Goal: Transaction & Acquisition: Purchase product/service

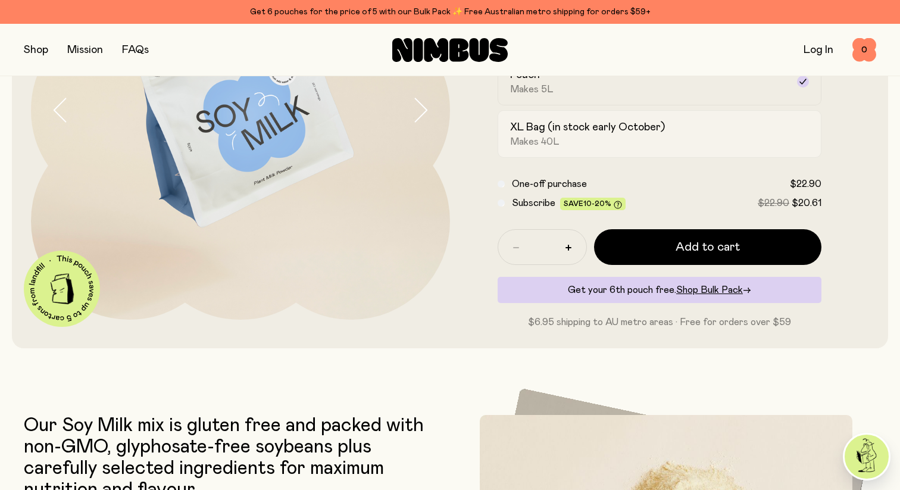
scroll to position [210, 0]
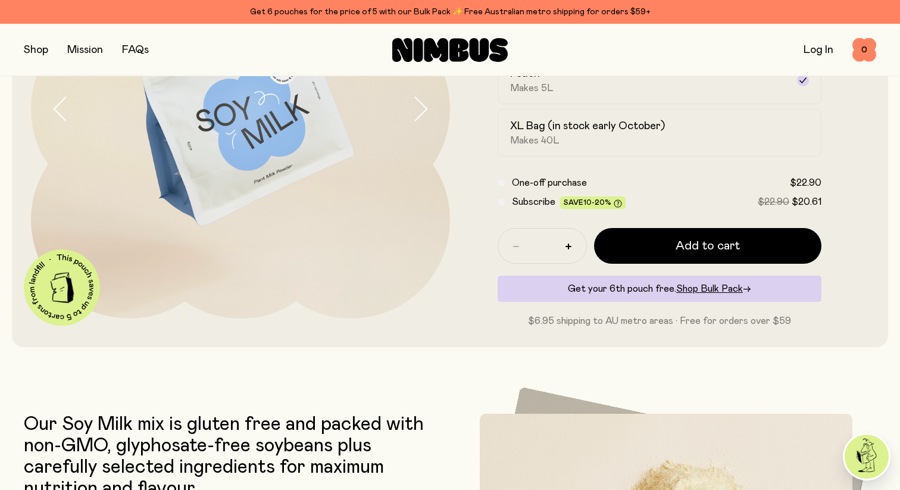
click at [512, 202] on span "Subscribe" at bounding box center [533, 202] width 43 height 10
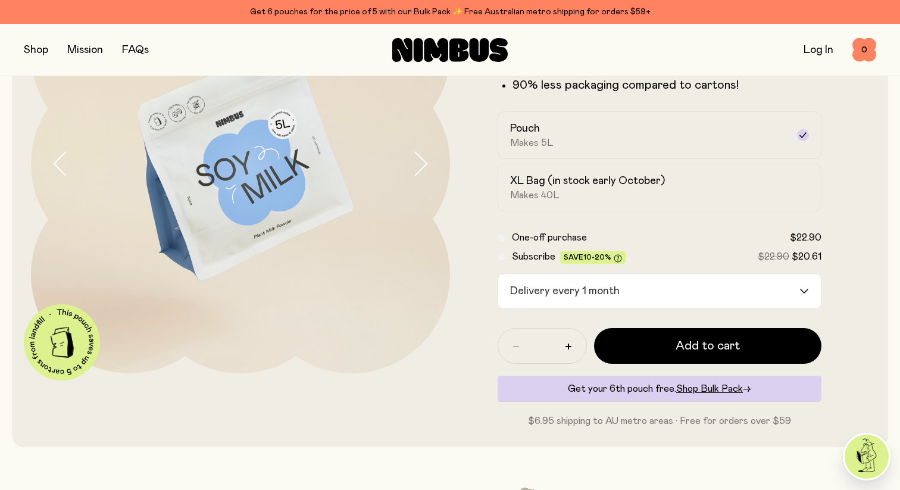
click at [582, 294] on div "Delivery every 1 month" at bounding box center [648, 291] width 301 height 35
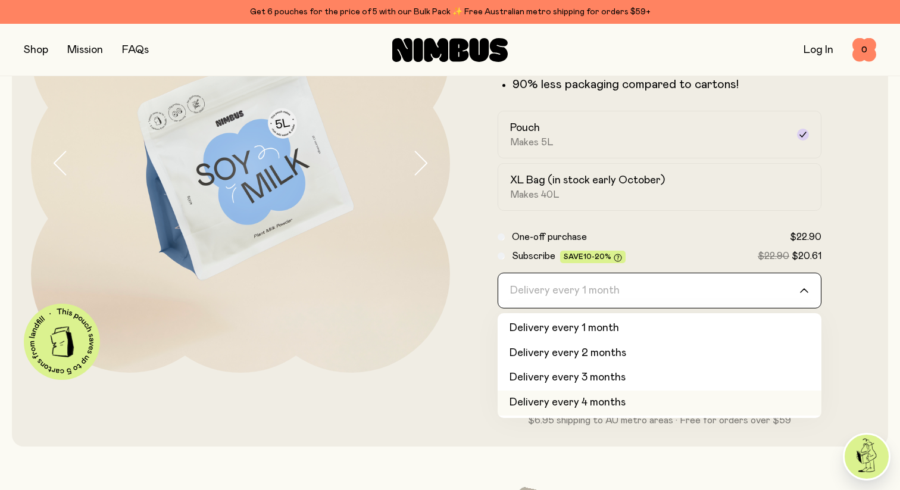
click at [589, 399] on li "Delivery every 4 months" at bounding box center [659, 402] width 324 height 25
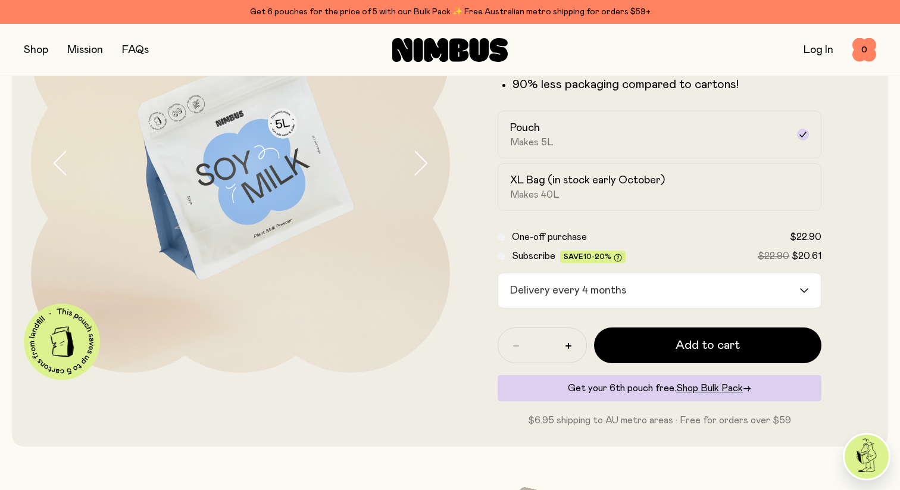
click at [611, 281] on div "Delivery every 4 months" at bounding box center [648, 290] width 301 height 35
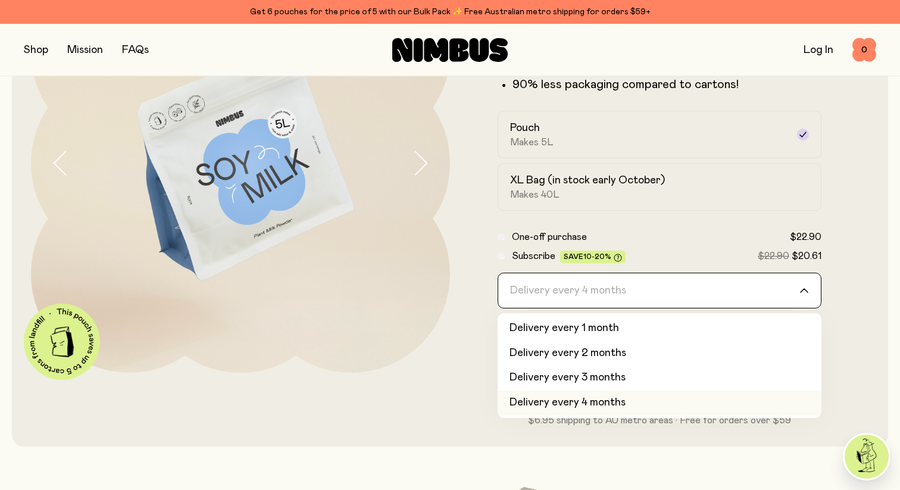
click at [609, 287] on input "Search for option" at bounding box center [651, 290] width 293 height 35
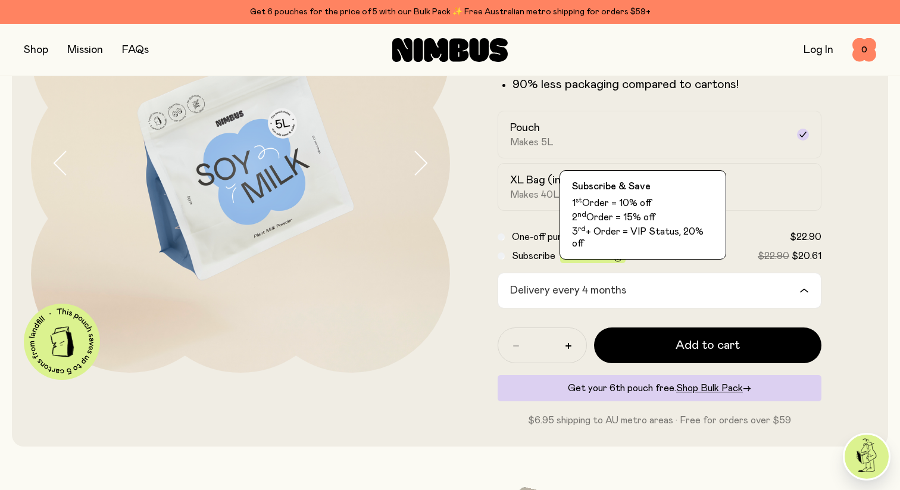
click at [616, 255] on icon at bounding box center [617, 257] width 2 height 4
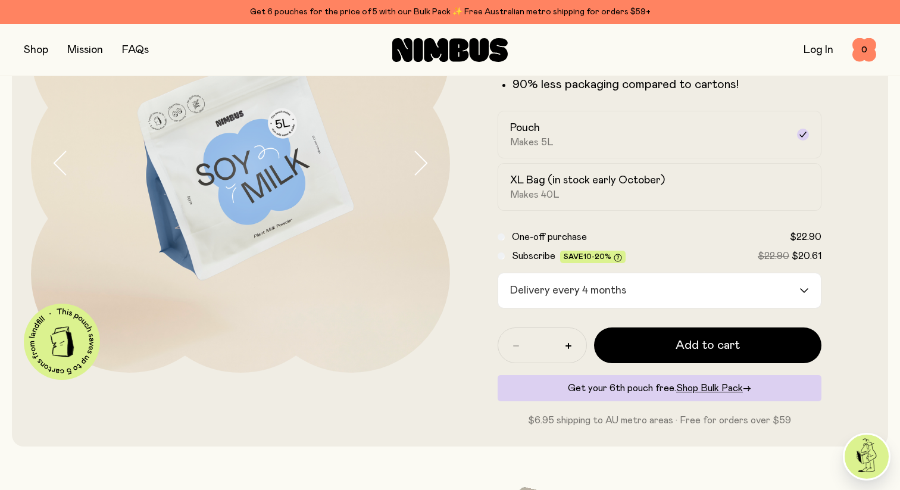
click at [616, 256] on icon at bounding box center [617, 257] width 8 height 8
click at [616, 258] on icon at bounding box center [617, 257] width 8 height 8
click at [613, 300] on div "Delivery every 4 months" at bounding box center [648, 290] width 301 height 35
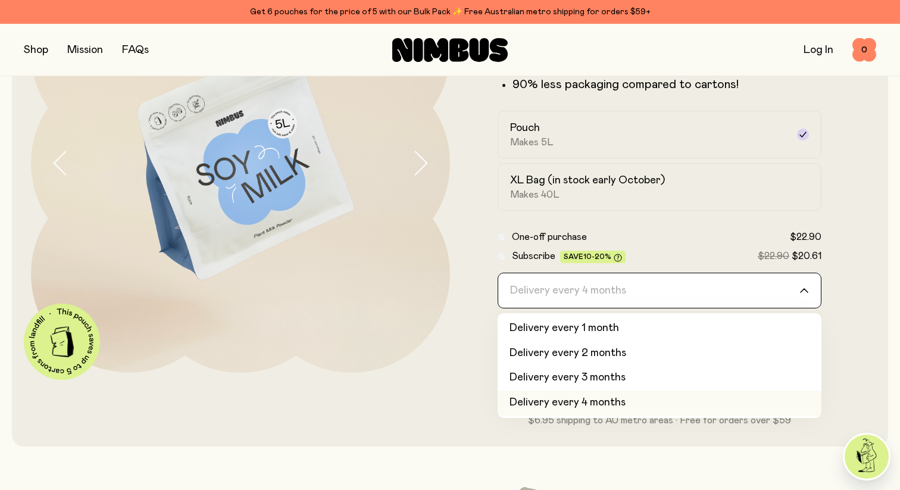
click at [622, 405] on li "Delivery every 4 months" at bounding box center [659, 402] width 324 height 25
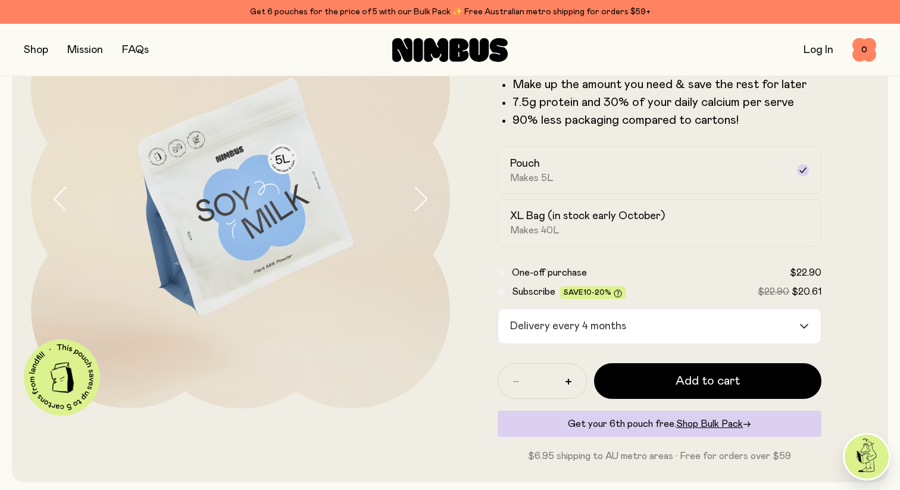
scroll to position [122, 0]
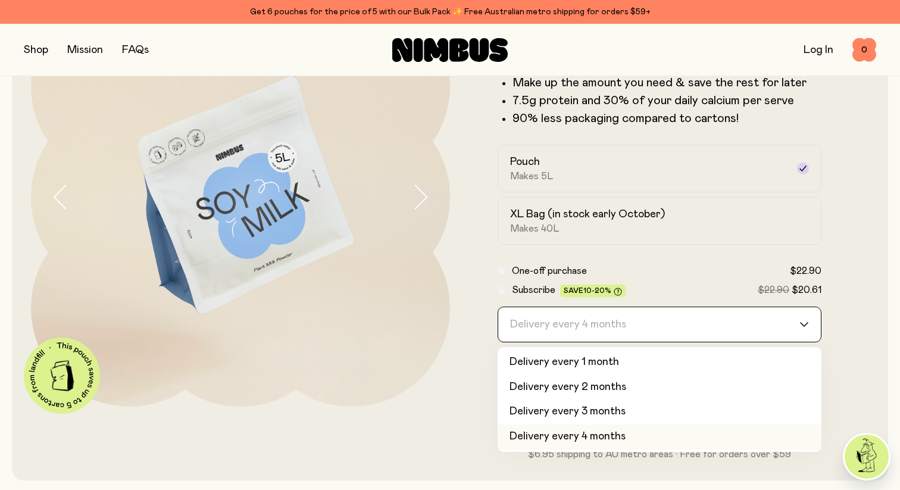
click at [587, 331] on div "Delivery every 4 months" at bounding box center [648, 324] width 301 height 35
click at [585, 326] on input "Search for option" at bounding box center [651, 324] width 293 height 35
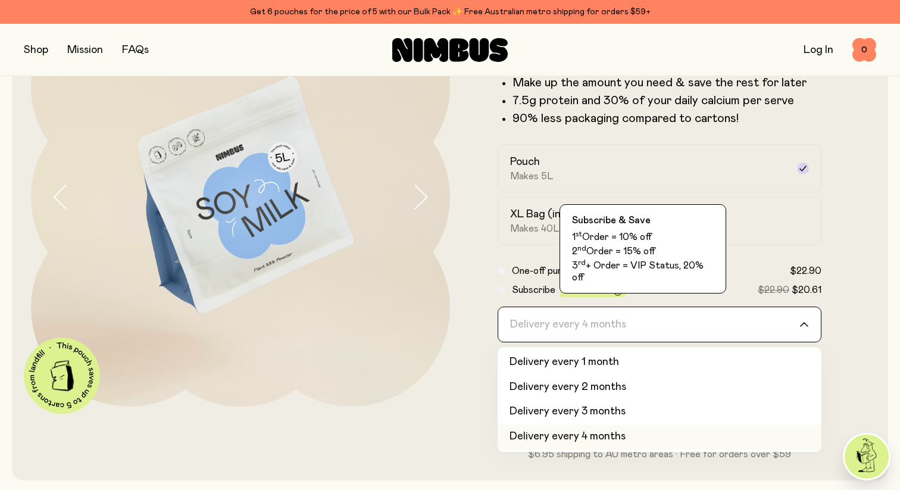
click at [603, 293] on span "10-20%" at bounding box center [597, 290] width 28 height 7
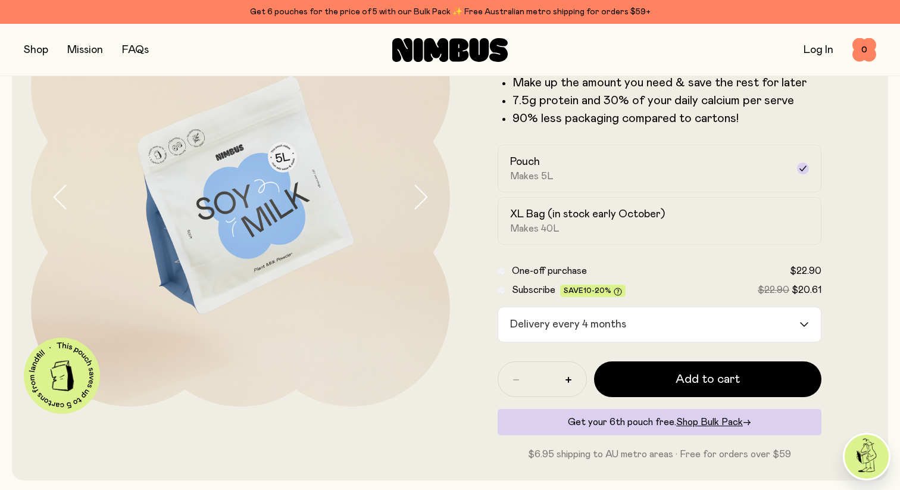
click at [613, 289] on icon at bounding box center [617, 291] width 8 height 8
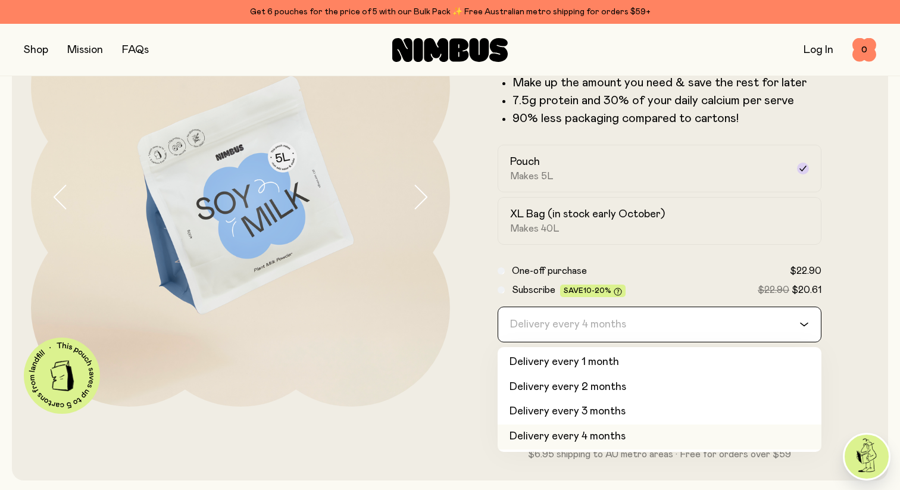
click at [593, 338] on div "Delivery every 4 months" at bounding box center [648, 324] width 301 height 35
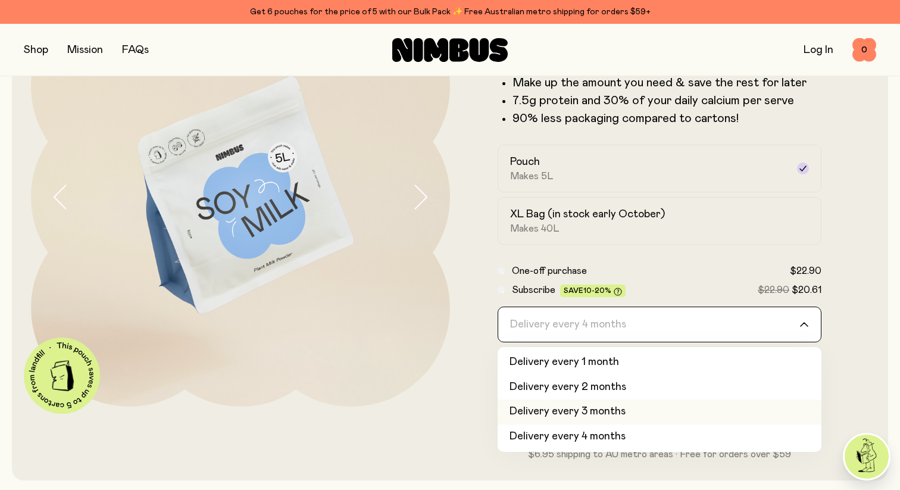
click at [604, 417] on li "Delivery every 3 months" at bounding box center [659, 411] width 324 height 25
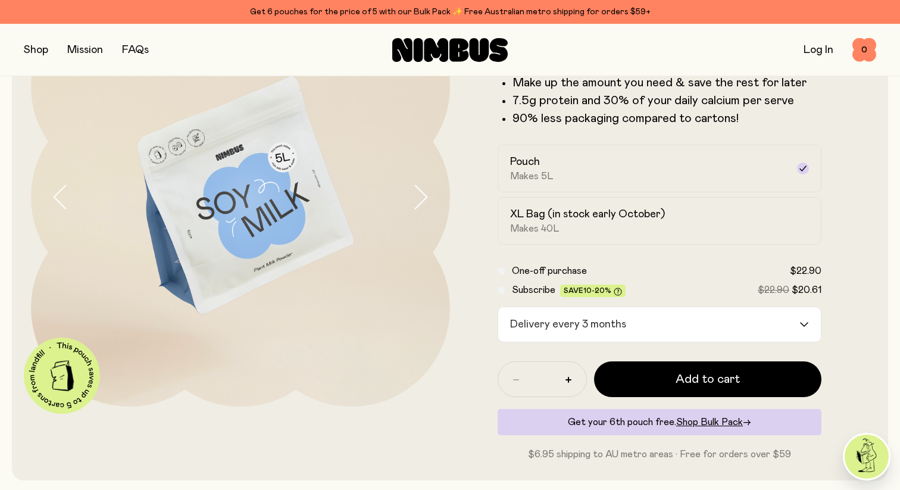
click at [610, 309] on div "Delivery every 3 months" at bounding box center [648, 324] width 301 height 35
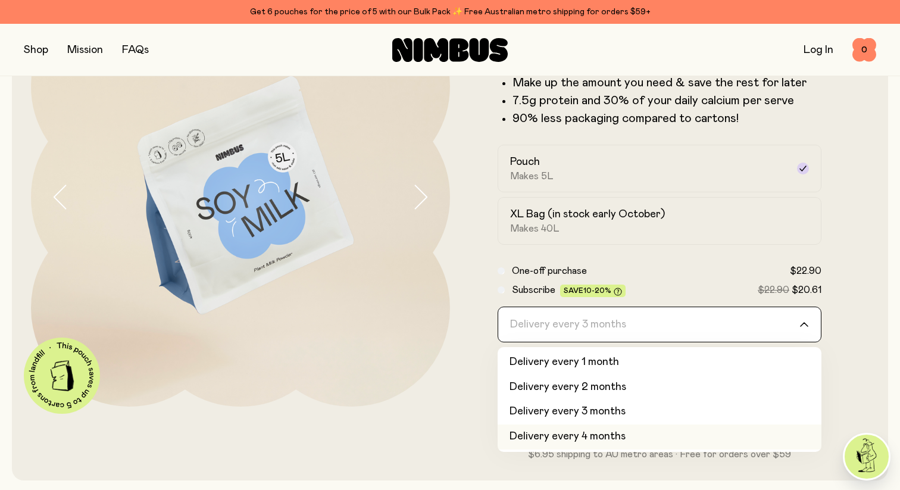
click at [588, 437] on li "Delivery every 4 months" at bounding box center [659, 436] width 324 height 25
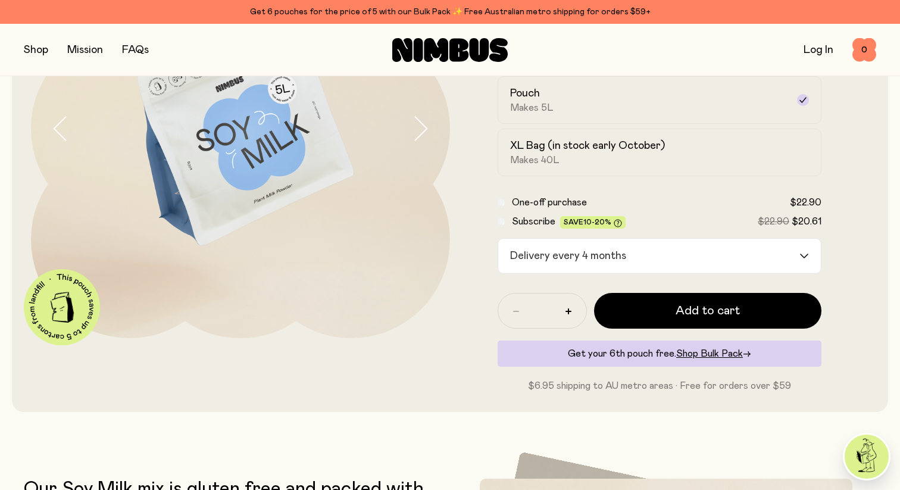
scroll to position [202, 0]
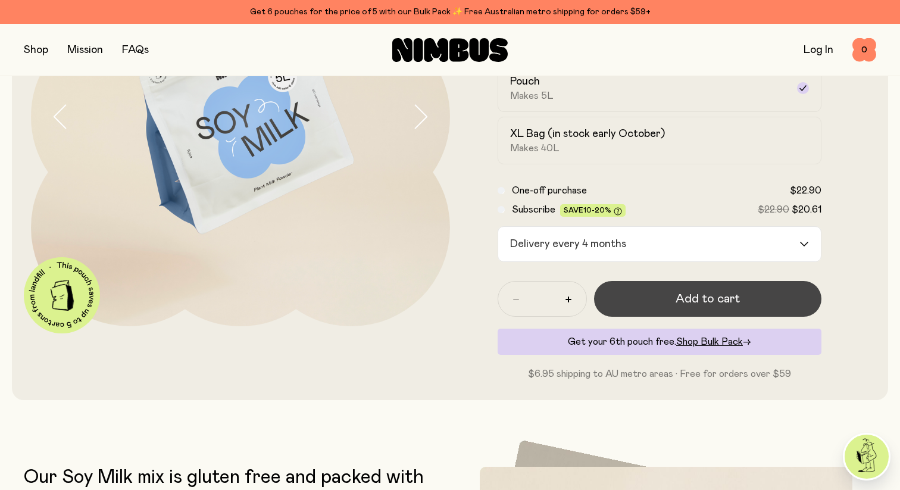
click at [631, 289] on button "Add to cart" at bounding box center [707, 299] width 227 height 36
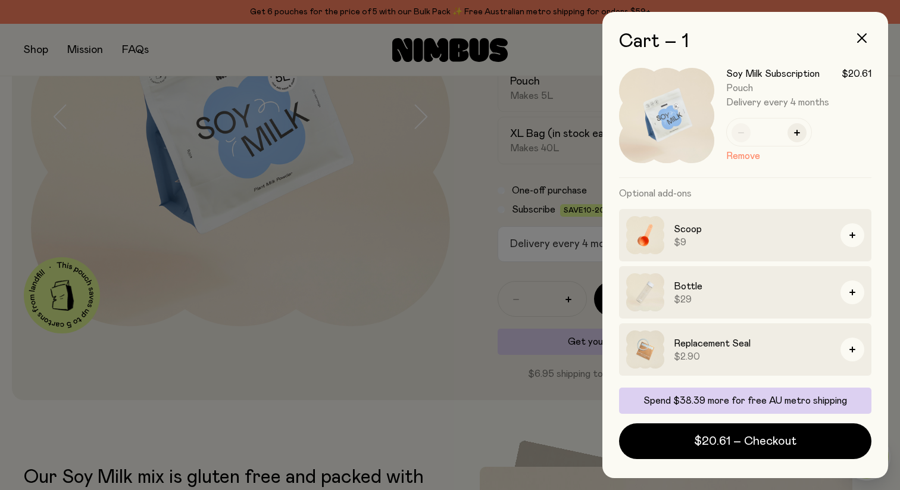
scroll to position [0, 0]
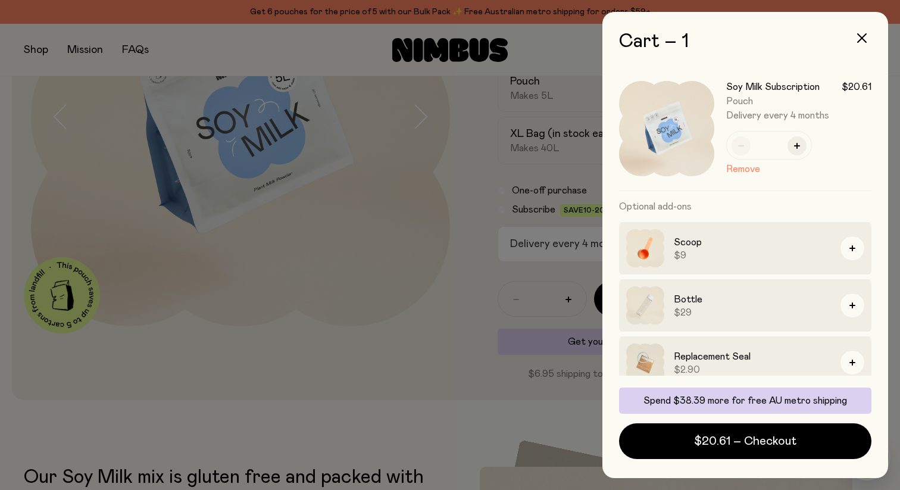
click at [536, 202] on div at bounding box center [450, 245] width 900 height 490
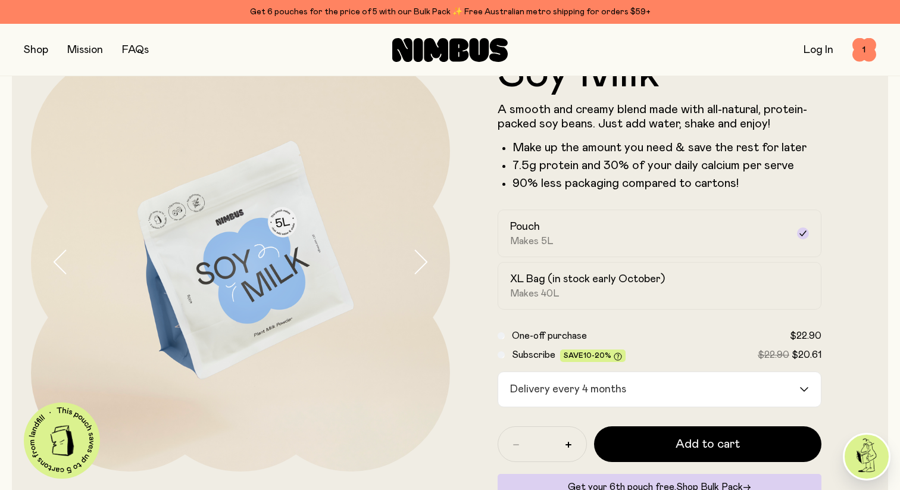
scroll to position [59, 0]
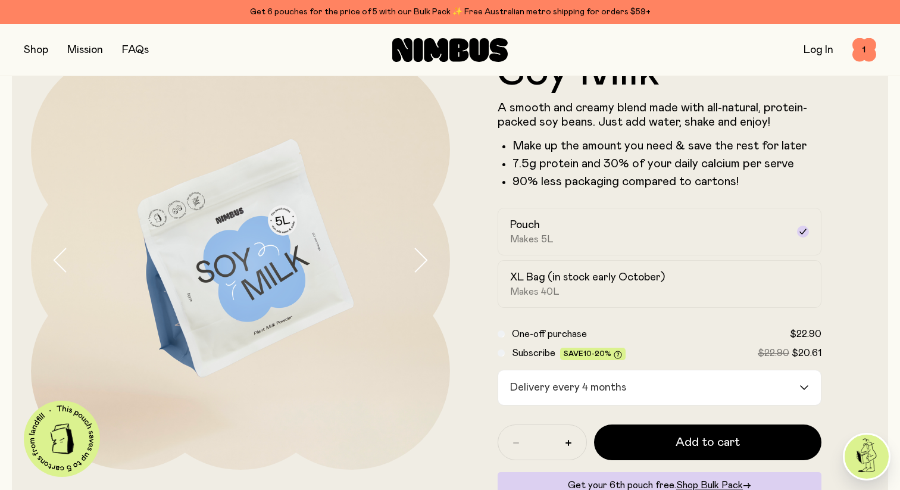
click at [54, 270] on icon "button" at bounding box center [60, 260] width 17 height 25
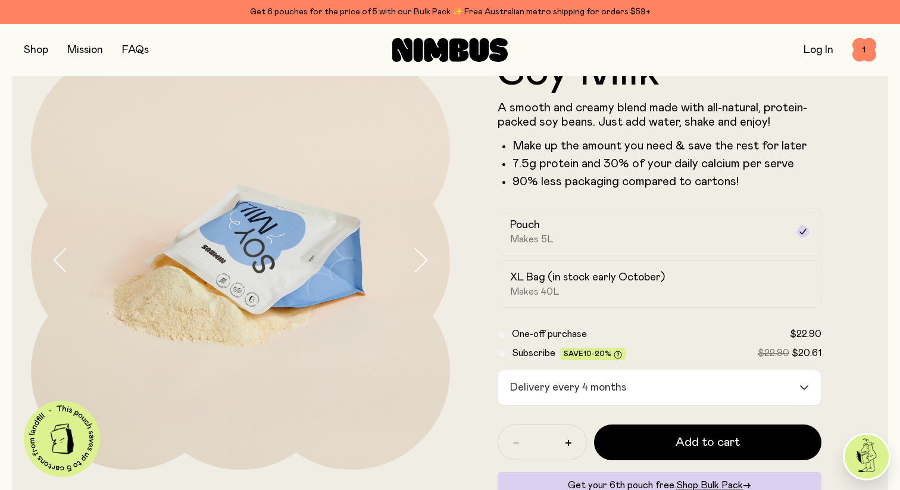
click at [54, 267] on icon "button" at bounding box center [60, 260] width 17 height 25
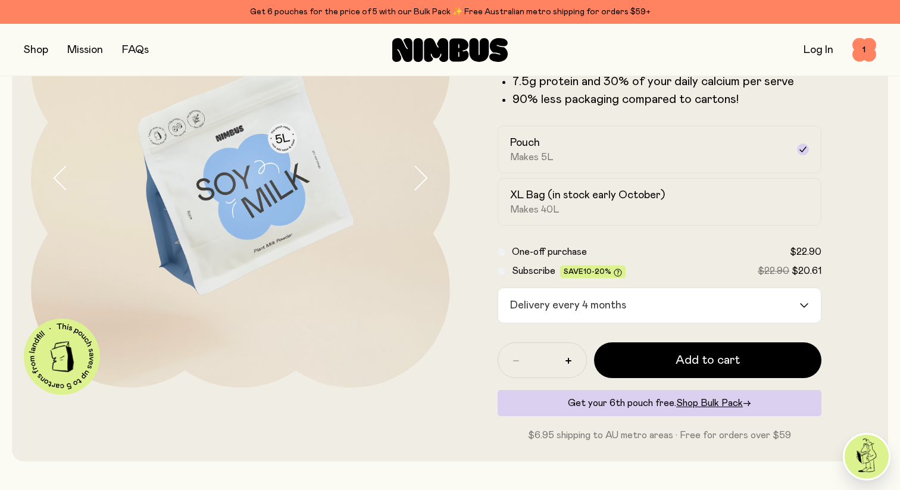
scroll to position [142, 0]
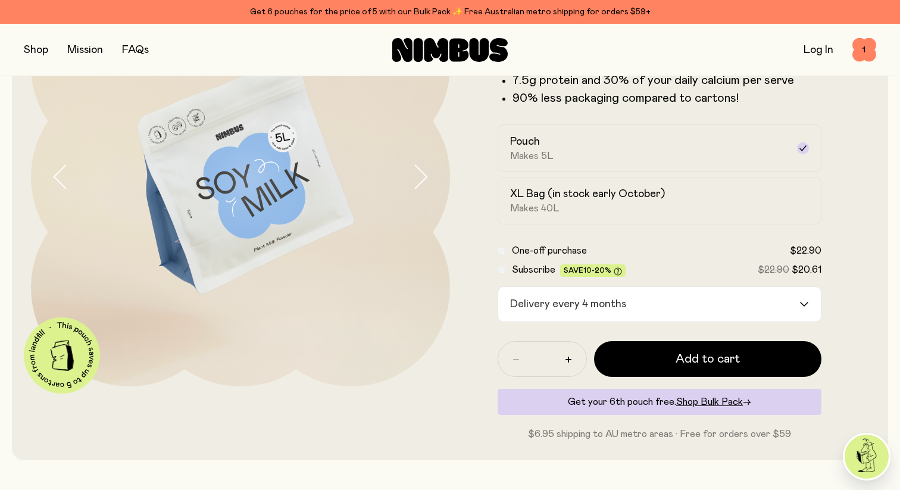
click at [534, 244] on span "One-off purchase" at bounding box center [549, 250] width 75 height 14
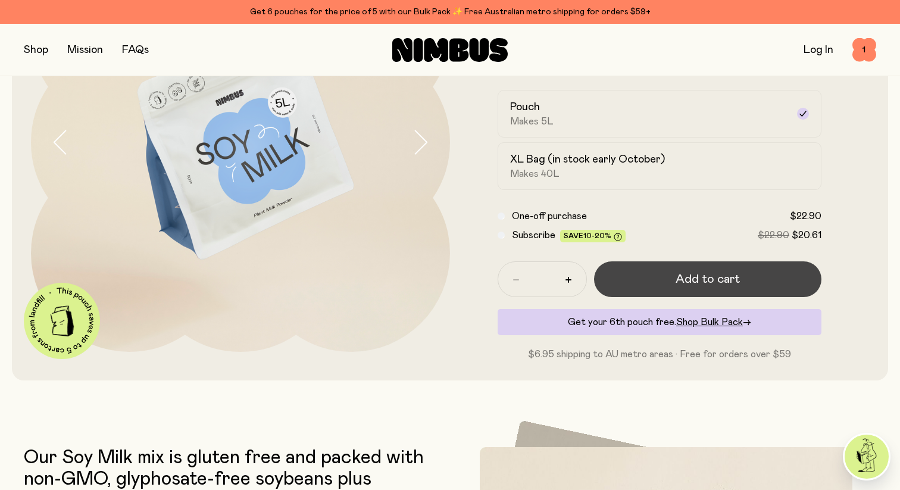
scroll to position [0, 0]
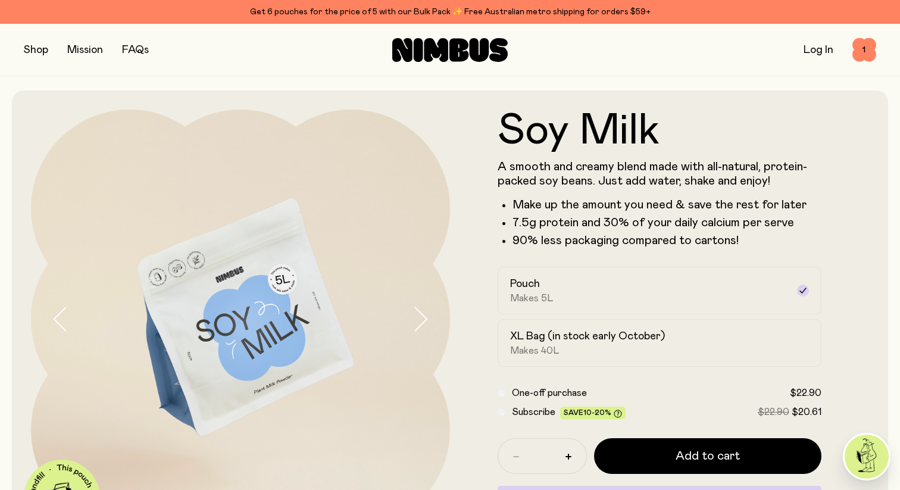
click at [85, 52] on link "Mission" at bounding box center [85, 50] width 36 height 11
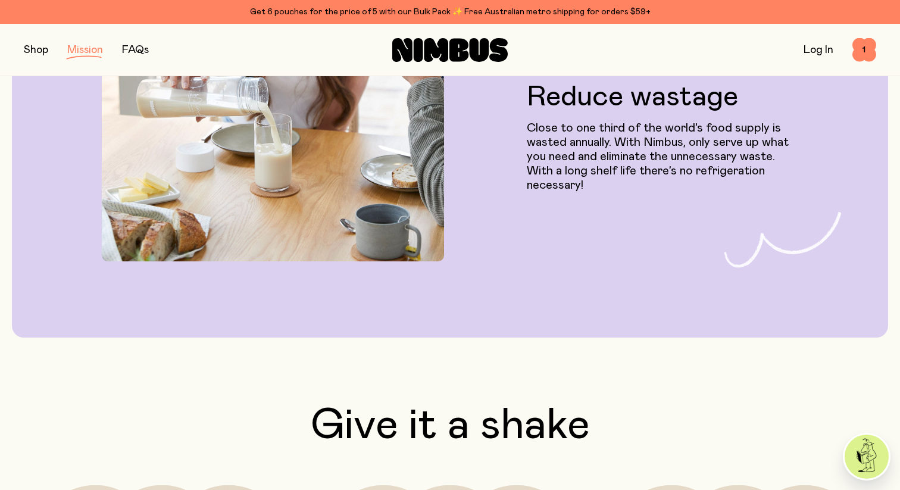
scroll to position [1614, 0]
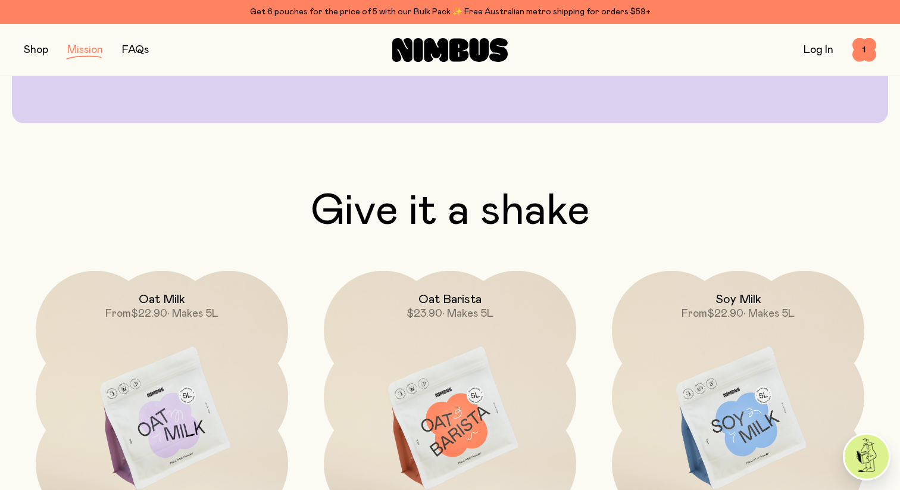
click at [40, 49] on button "button" at bounding box center [36, 50] width 24 height 17
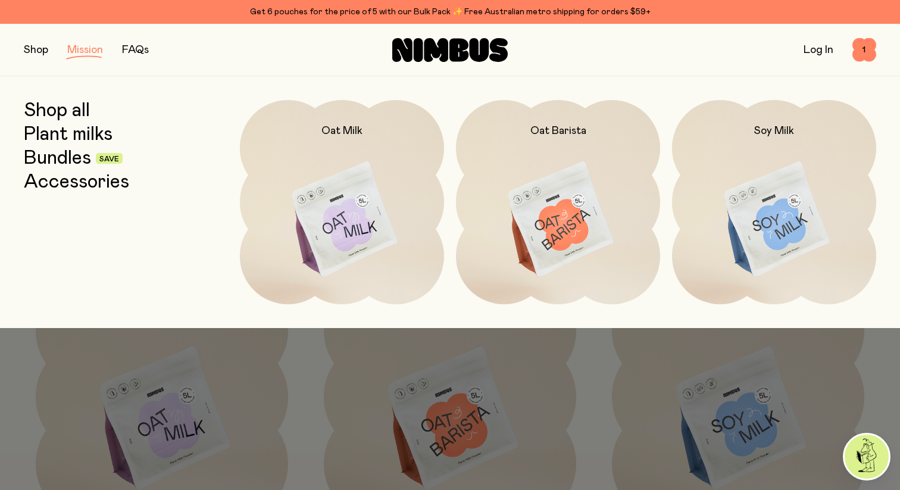
click at [64, 159] on link "Bundles" at bounding box center [57, 158] width 67 height 21
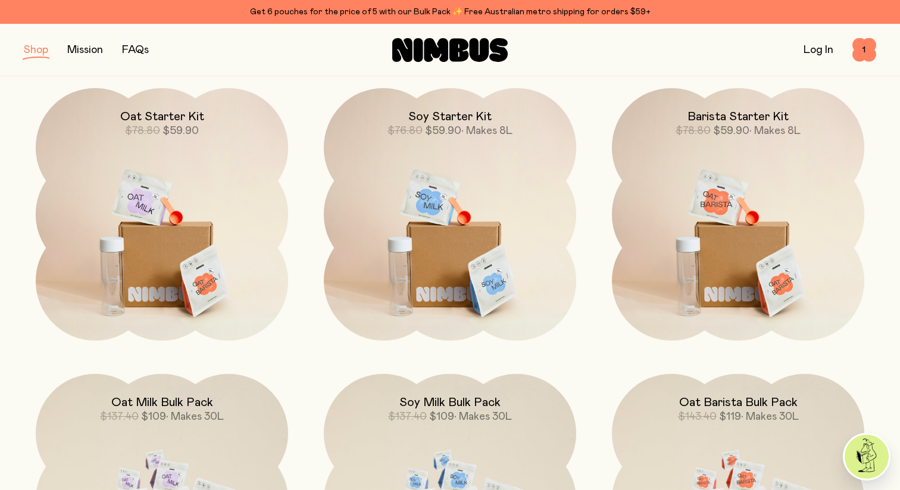
scroll to position [167, 0]
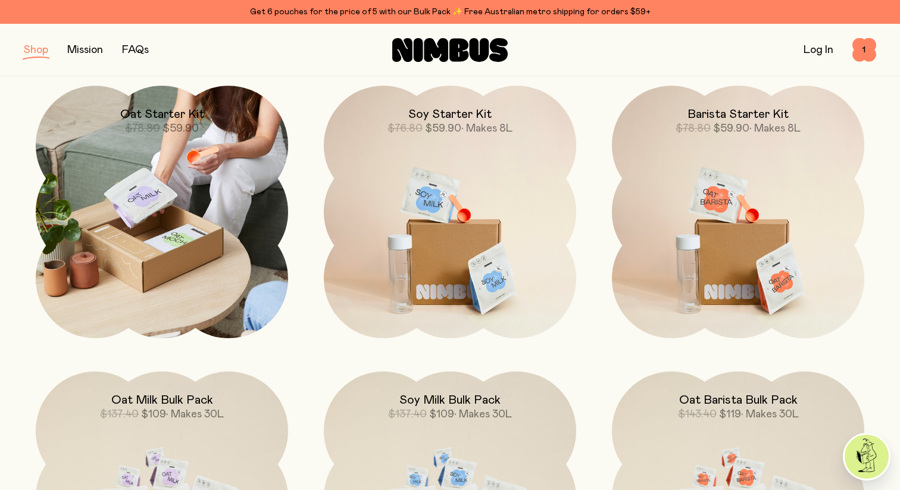
click at [223, 321] on img at bounding box center [162, 212] width 252 height 252
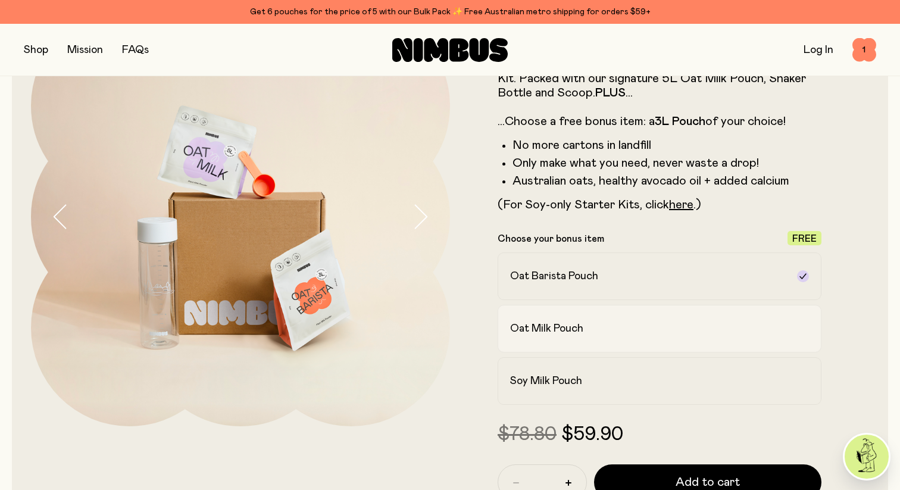
scroll to position [137, 0]
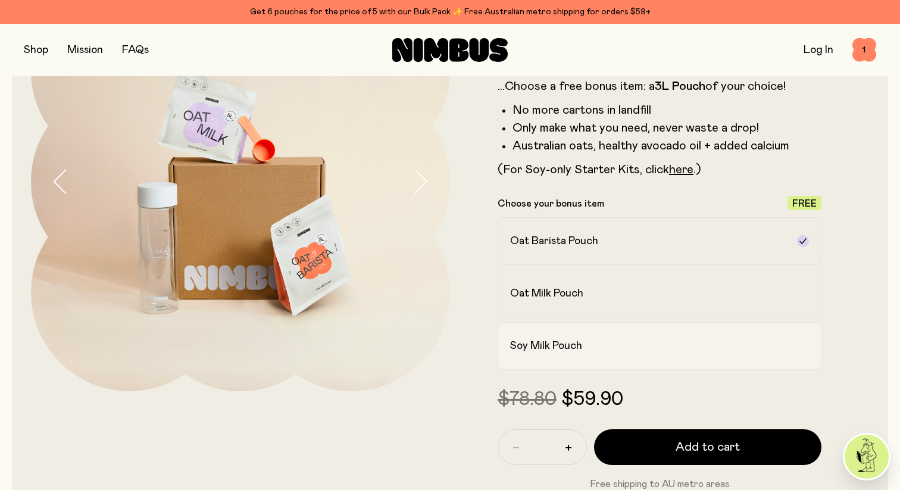
click at [648, 336] on label "Soy Milk Pouch" at bounding box center [659, 346] width 324 height 48
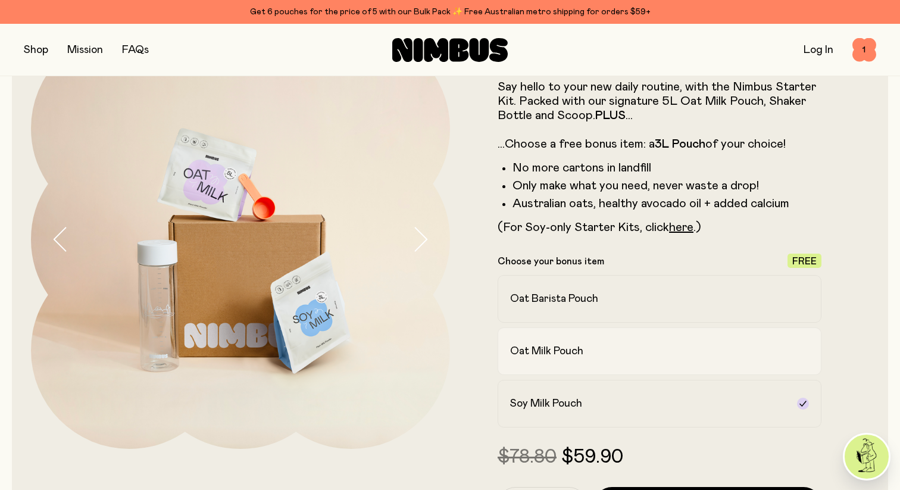
scroll to position [83, 0]
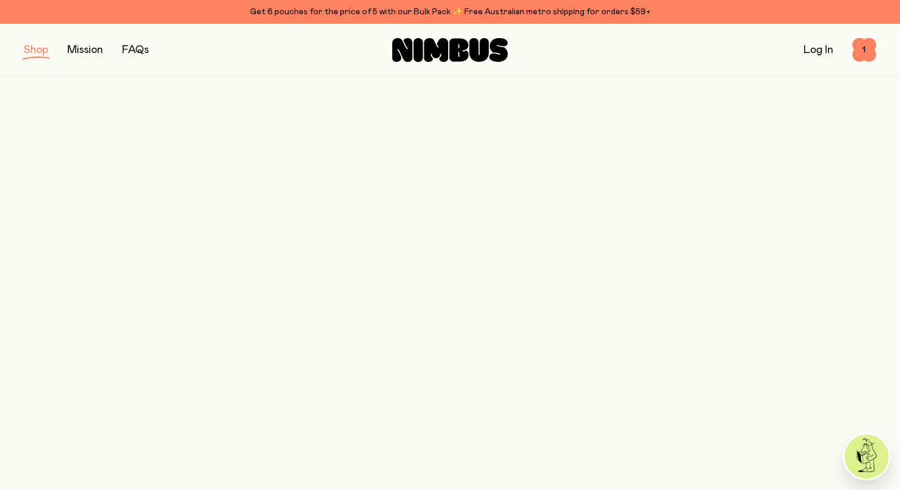
scroll to position [167, 0]
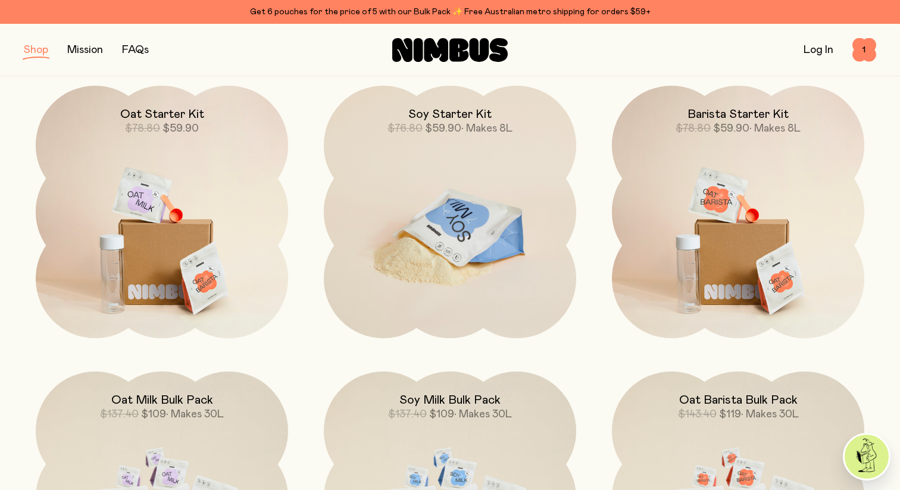
click at [533, 274] on img at bounding box center [450, 234] width 252 height 296
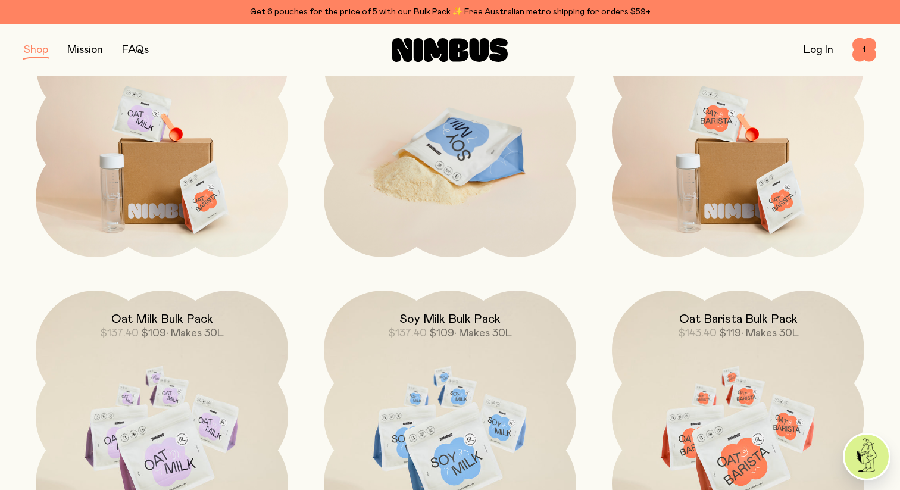
scroll to position [260, 0]
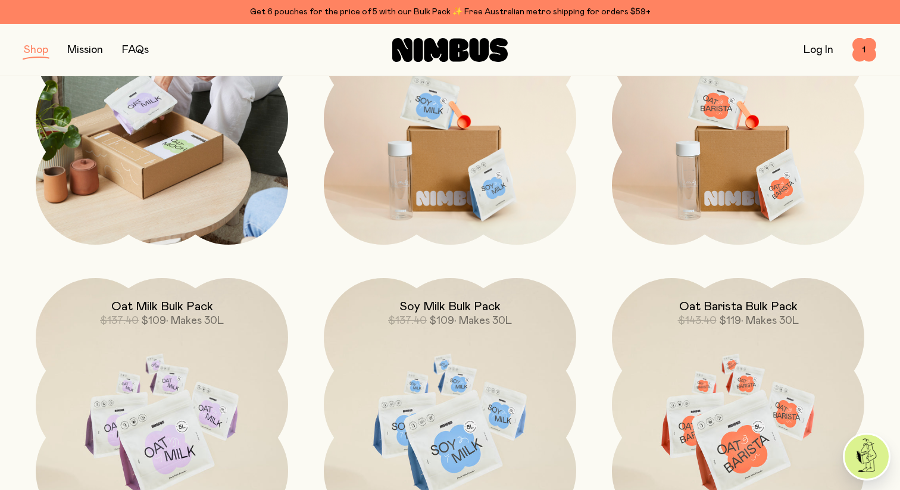
click at [193, 205] on img at bounding box center [162, 118] width 252 height 252
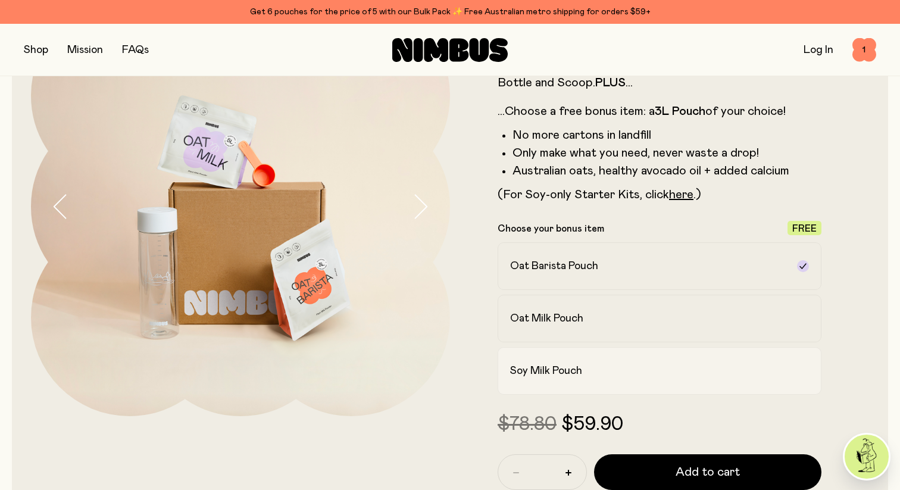
click at [633, 368] on div "Soy Milk Pouch" at bounding box center [648, 371] width 277 height 14
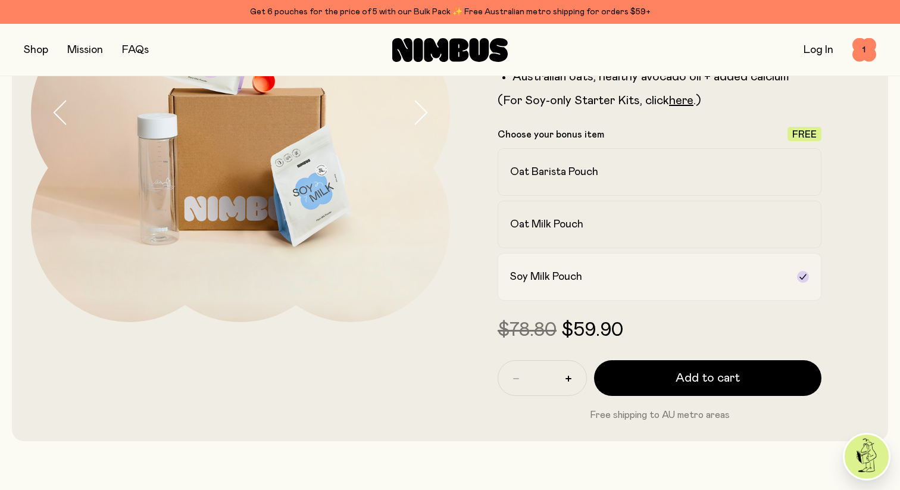
scroll to position [209, 0]
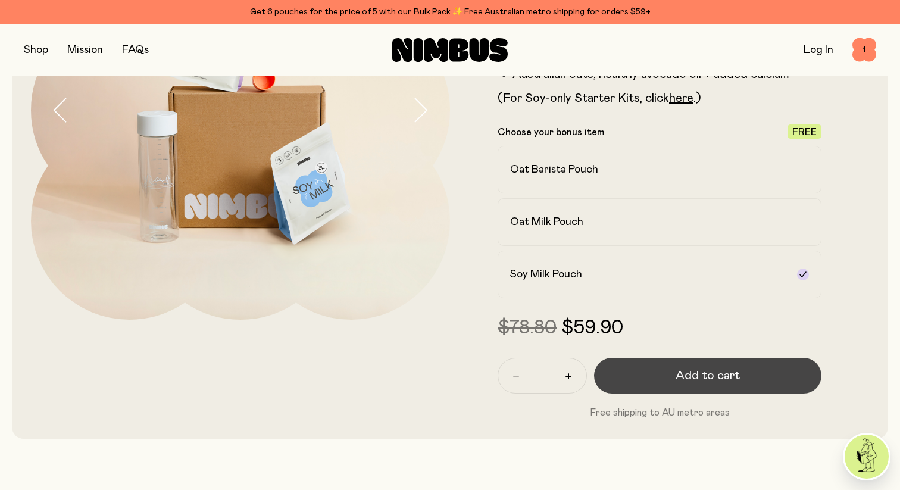
click at [646, 370] on button "Add to cart" at bounding box center [707, 376] width 227 height 36
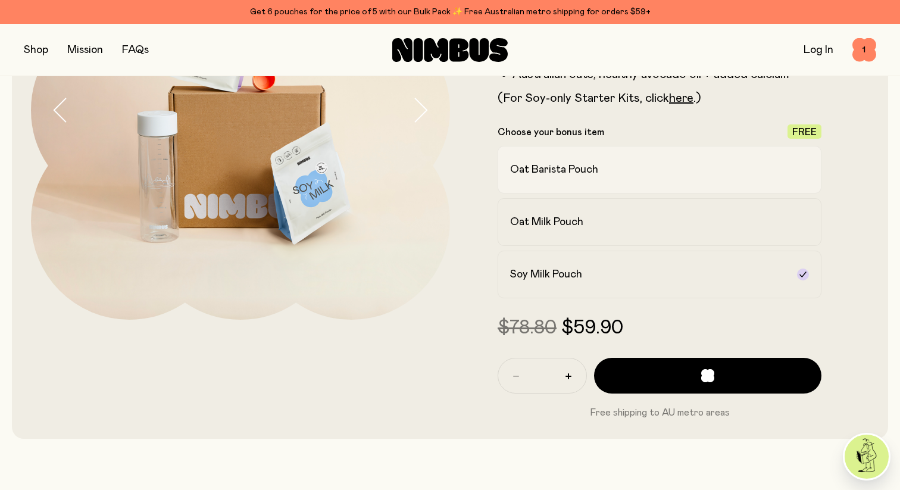
scroll to position [0, 0]
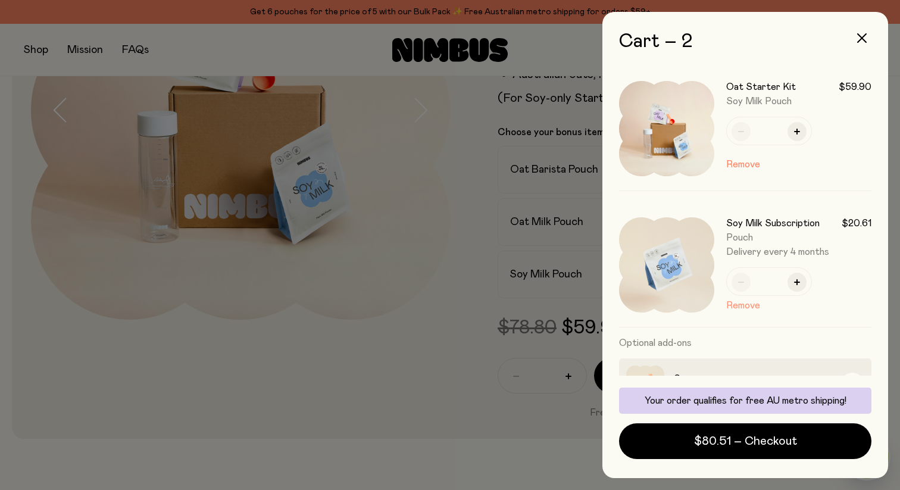
click at [740, 305] on button "Remove" at bounding box center [743, 305] width 34 height 14
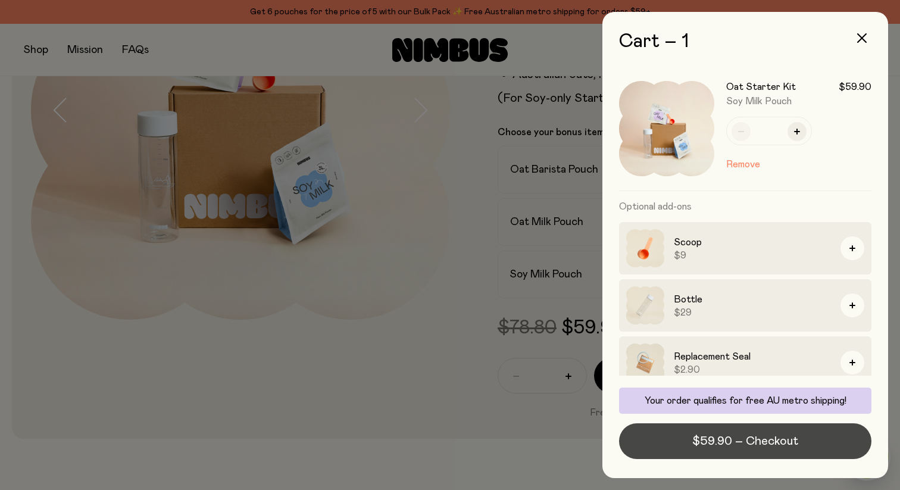
click at [719, 439] on span "$59.90 – Checkout" at bounding box center [745, 441] width 106 height 17
